Goal: Task Accomplishment & Management: Manage account settings

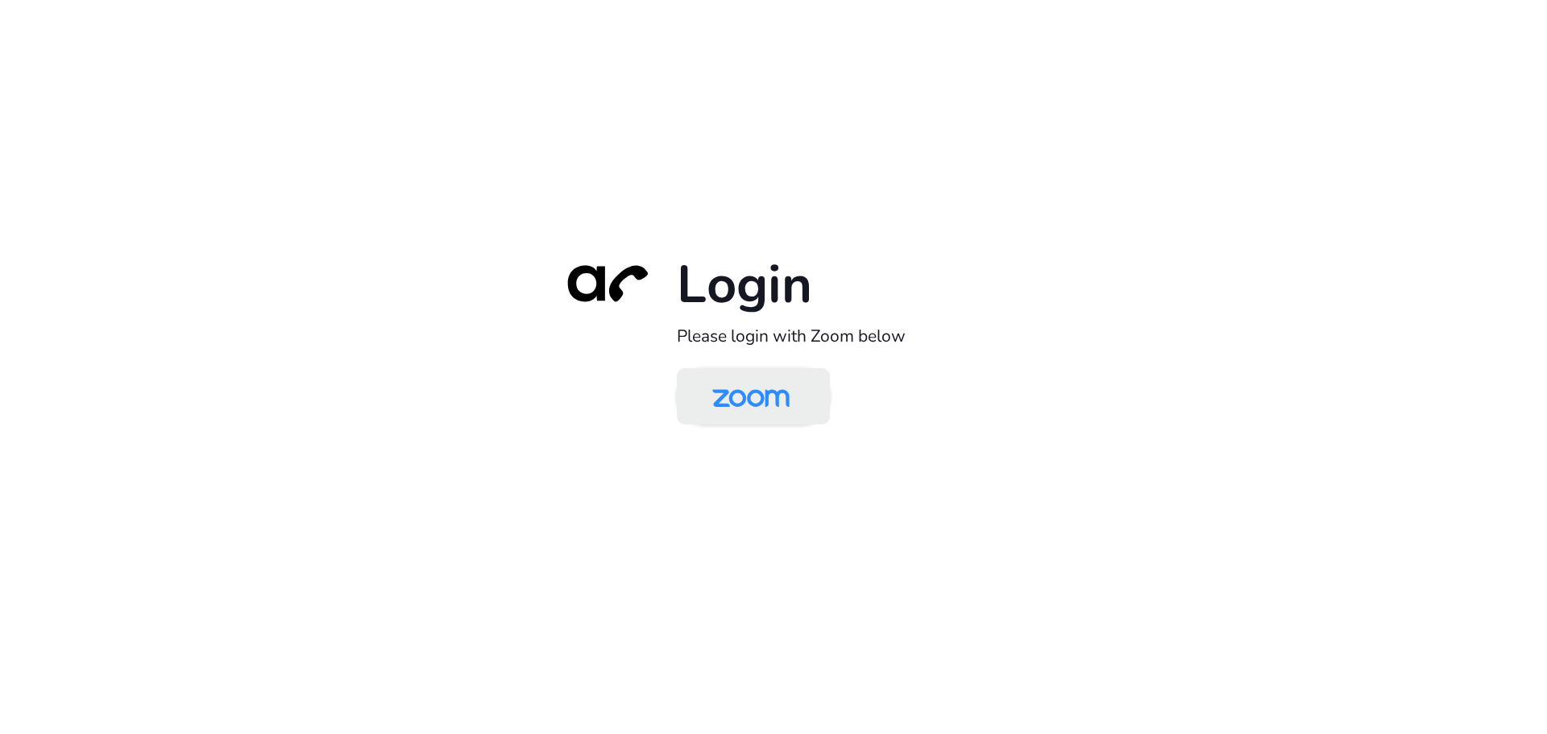
click at [766, 405] on img at bounding box center [750, 397] width 111 height 52
